Goal: Answer question/provide support

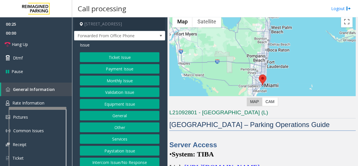
click at [129, 135] on button "Services" at bounding box center [120, 139] width 80 height 10
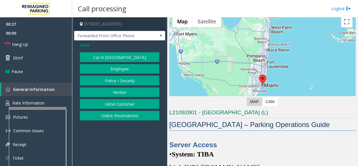
click at [83, 47] on span "Issue" at bounding box center [85, 45] width 10 height 6
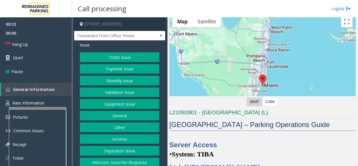
click at [124, 138] on button "Services" at bounding box center [120, 139] width 80 height 10
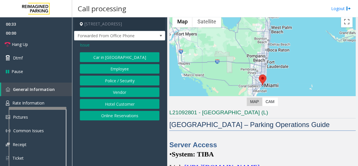
click at [84, 47] on span "Issue" at bounding box center [85, 45] width 10 height 6
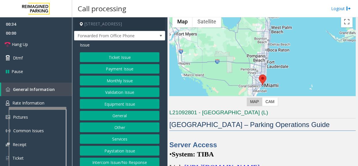
click at [114, 116] on button "General" at bounding box center [120, 116] width 80 height 10
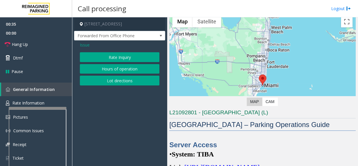
click at [84, 47] on span "Issue" at bounding box center [85, 45] width 10 height 6
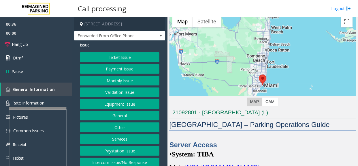
click at [117, 134] on button "Services" at bounding box center [120, 139] width 80 height 10
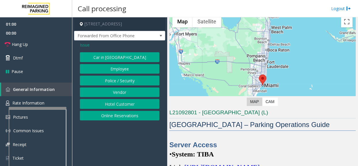
click at [85, 46] on span "Issue" at bounding box center [85, 45] width 10 height 6
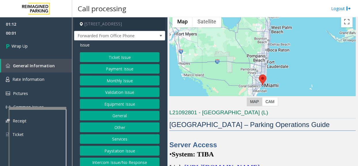
click at [115, 102] on button "Equipment Issue" at bounding box center [120, 104] width 80 height 10
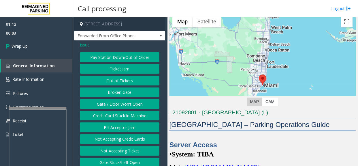
click at [86, 44] on span "Issue" at bounding box center [85, 45] width 10 height 6
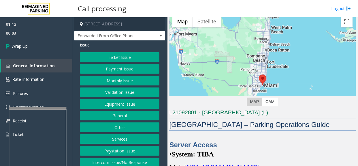
click at [107, 105] on button "Equipment Issue" at bounding box center [120, 104] width 80 height 10
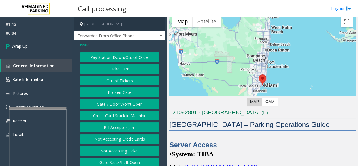
click at [105, 103] on button "Gate / Door Won't Open" at bounding box center [120, 104] width 80 height 10
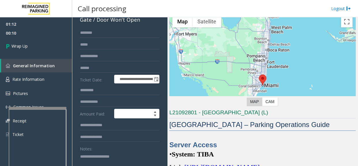
scroll to position [78, 0]
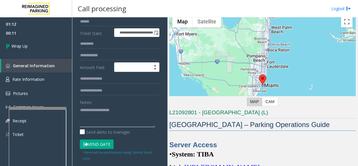
click at [104, 115] on textarea at bounding box center [117, 115] width 75 height 21
paste textarea "**********"
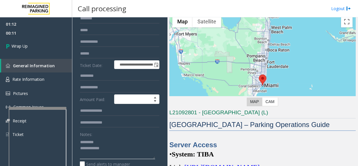
scroll to position [0, 0]
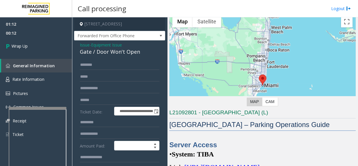
click at [100, 50] on div "Gate / Door Won't Open" at bounding box center [120, 52] width 80 height 8
copy div "Gate / Door Won't Open"
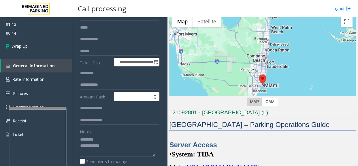
scroll to position [52, 0]
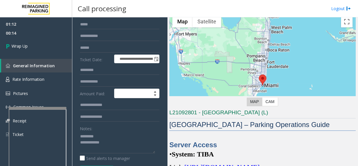
click at [103, 129] on div "Notes:" at bounding box center [120, 137] width 80 height 29
click at [104, 133] on textarea at bounding box center [117, 141] width 75 height 21
paste textarea "**********"
click at [113, 150] on textarea at bounding box center [117, 141] width 75 height 21
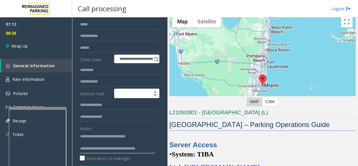
scroll to position [4, 0]
drag, startPoint x: 113, startPoint y: 144, endPoint x: 128, endPoint y: 144, distance: 15.3
click at [128, 144] on textarea at bounding box center [117, 141] width 75 height 21
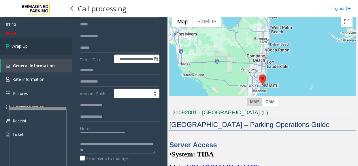
type textarea "**********"
click at [32, 43] on link "Wrap Up" at bounding box center [36, 45] width 72 height 17
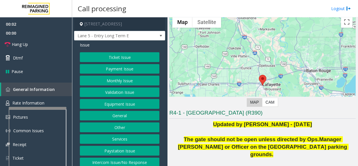
scroll to position [26, 0]
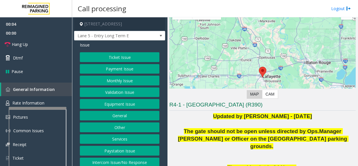
click at [131, 162] on button "Intercom Issue/No Response" at bounding box center [120, 162] width 80 height 10
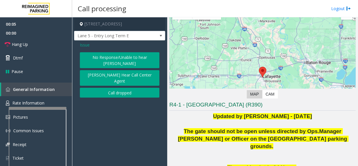
drag, startPoint x: 126, startPoint y: 65, endPoint x: 124, endPoint y: 58, distance: 7.0
click at [124, 58] on div "No Response/Unable to hear [PERSON_NAME] Cannot Hear Call Center Agent Call dro…" at bounding box center [120, 74] width 80 height 45
click at [124, 58] on button "No Response/Unable to hear [PERSON_NAME]" at bounding box center [120, 60] width 80 height 16
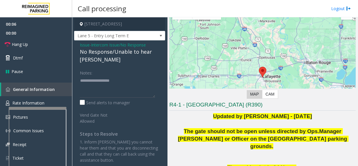
click at [107, 51] on div "No Response/Unable to hear [PERSON_NAME]" at bounding box center [120, 56] width 80 height 16
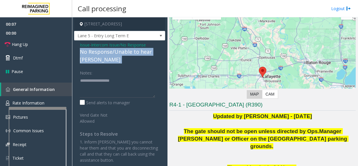
click at [107, 51] on div "No Response/Unable to hear [PERSON_NAME]" at bounding box center [120, 56] width 80 height 16
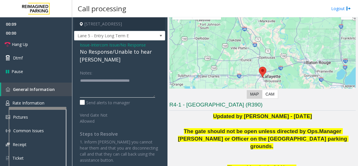
type textarea "**********"
click at [25, 44] on span "Hang Up" at bounding box center [20, 44] width 16 height 6
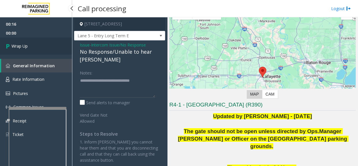
click at [25, 44] on span "Wrap Up" at bounding box center [20, 46] width 16 height 6
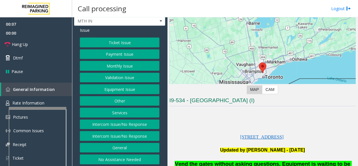
scroll to position [105, 0]
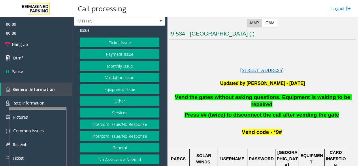
click at [116, 89] on button "Equipment Issue" at bounding box center [120, 89] width 80 height 10
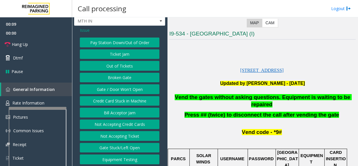
click at [117, 86] on button "Gate / Door Won't Open" at bounding box center [120, 89] width 80 height 10
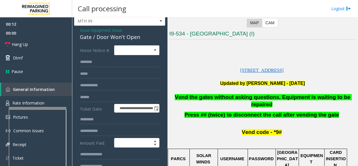
click at [194, 93] on p at bounding box center [262, 90] width 187 height 7
click at [193, 95] on span "Vend the gates without asking questions. Equipment is waiting to be repaired" at bounding box center [263, 100] width 177 height 13
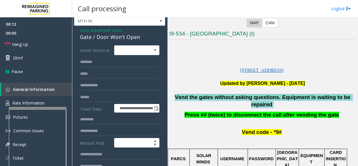
click at [193, 95] on span "Vend the gates without asking questions. Equipment is waiting to be repaired" at bounding box center [263, 100] width 177 height 13
copy p "Vend the gates without asking questions. Equipment is waiting to be repaired"
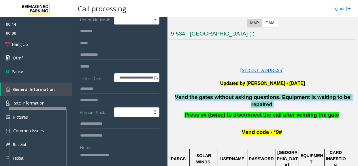
scroll to position [93, 0]
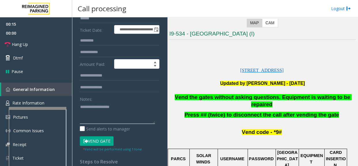
paste textarea "**********"
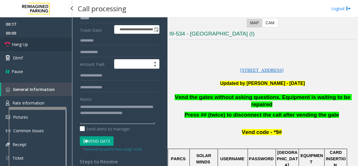
type textarea "**********"
click at [27, 45] on span "Hang Up" at bounding box center [20, 44] width 16 height 6
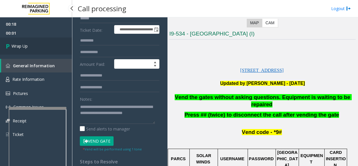
click at [33, 46] on link "Wrap Up" at bounding box center [36, 45] width 72 height 17
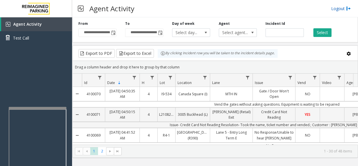
click at [332, 8] on link "Logout" at bounding box center [341, 8] width 20 height 6
